Goal: Task Accomplishment & Management: Manage account settings

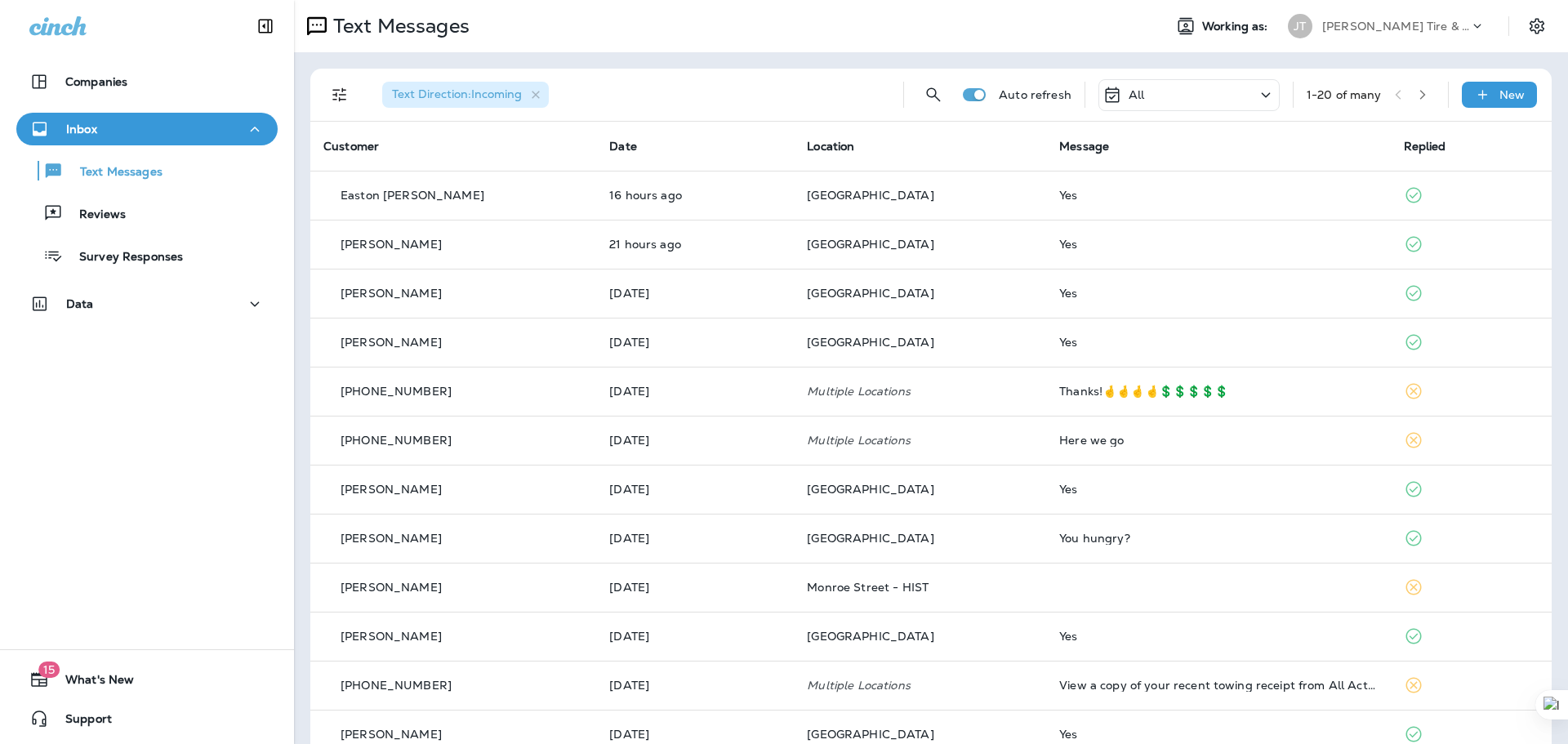
click at [70, 230] on div "Text Messages Reviews Survey Responses" at bounding box center [147, 208] width 262 height 127
click at [78, 221] on p "Reviews" at bounding box center [94, 214] width 63 height 15
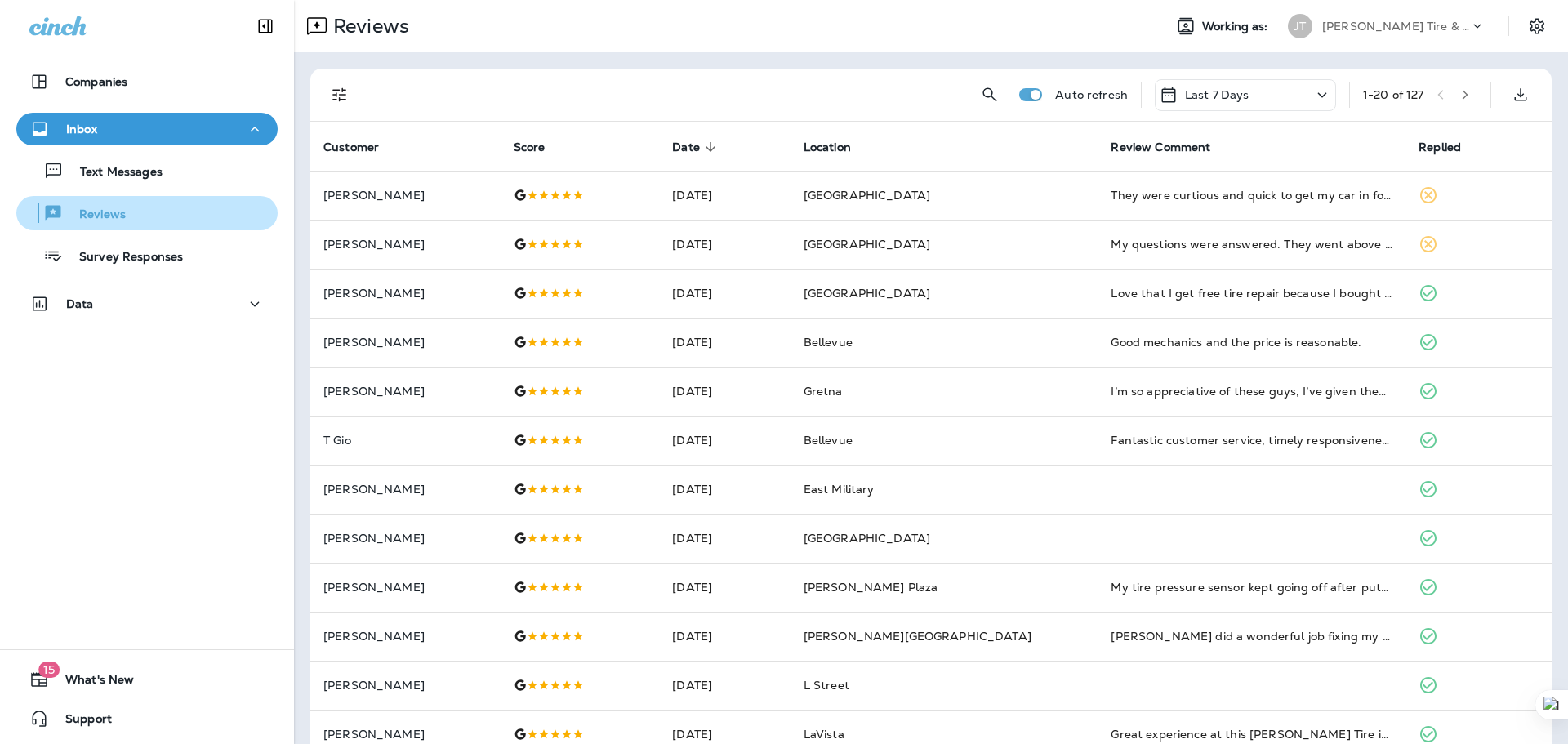
click at [102, 209] on p "Reviews" at bounding box center [94, 214] width 63 height 15
click at [113, 215] on p "Reviews" at bounding box center [94, 214] width 63 height 15
